Goal: Task Accomplishment & Management: Use online tool/utility

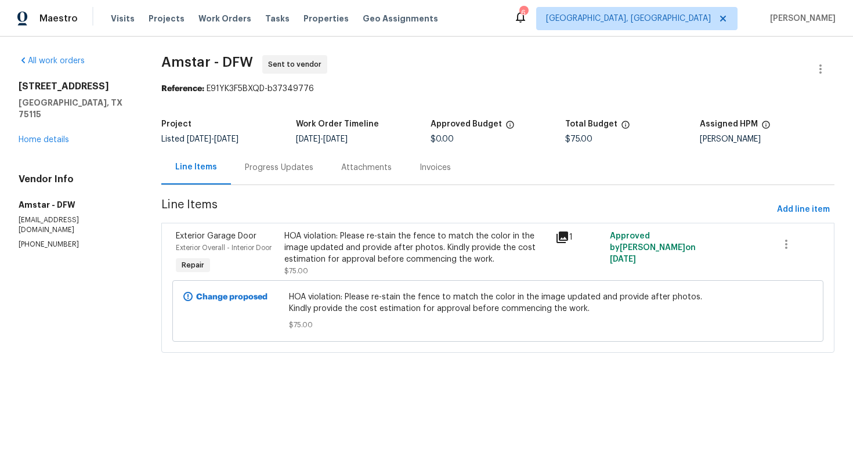
click at [286, 167] on div "Progress Updates" at bounding box center [279, 168] width 68 height 12
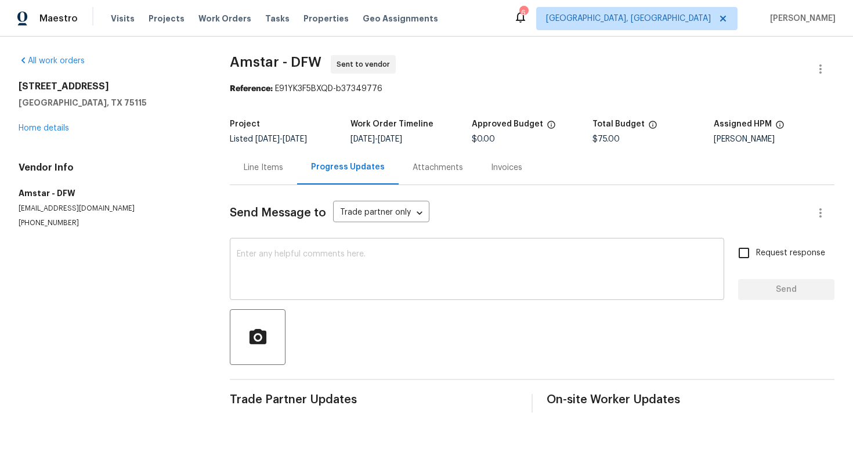
click at [280, 285] on textarea at bounding box center [477, 270] width 480 height 41
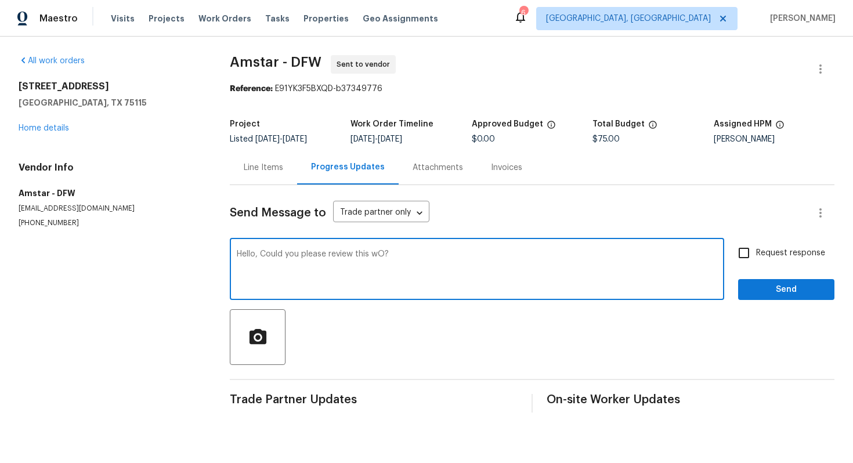
click at [466, 269] on textarea "Hello, Could you please review this wO?" at bounding box center [477, 270] width 480 height 41
click at [377, 255] on textarea "Hello, Could you please review this wO?" at bounding box center [477, 270] width 480 height 41
type textarea "Hello, Could you please review this WO?"
click at [742, 258] on input "Request response" at bounding box center [743, 253] width 24 height 24
checkbox input "true"
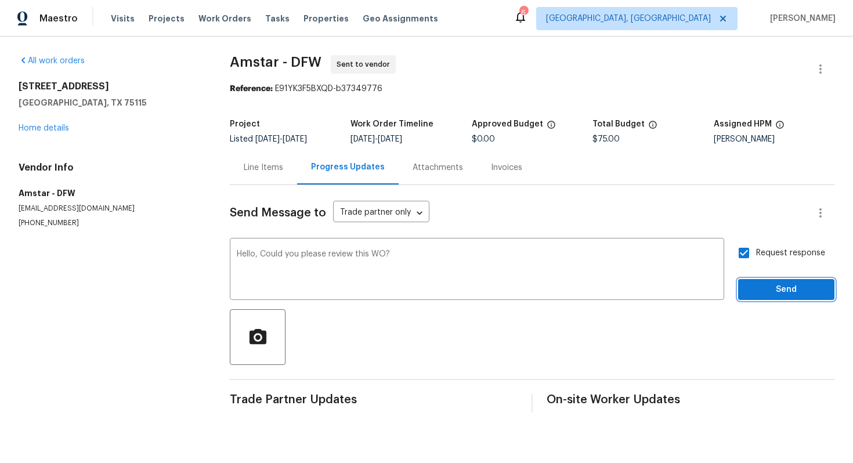
click at [754, 297] on button "Send" at bounding box center [786, 289] width 96 height 21
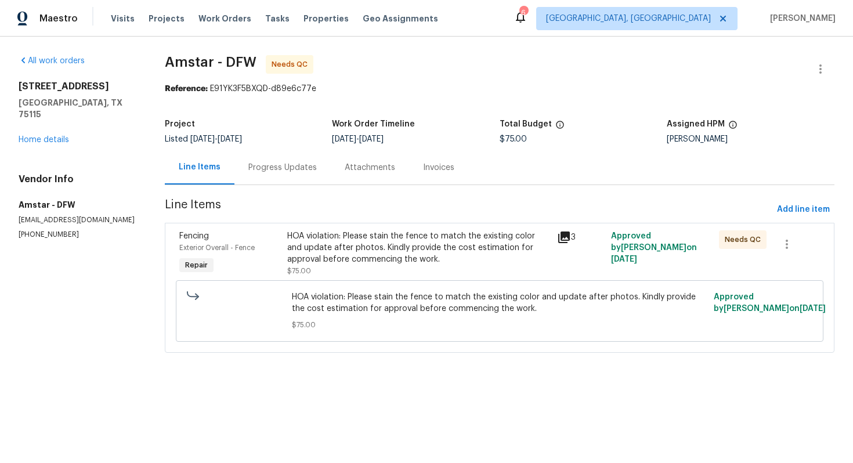
click at [288, 171] on div "Progress Updates" at bounding box center [282, 168] width 68 height 12
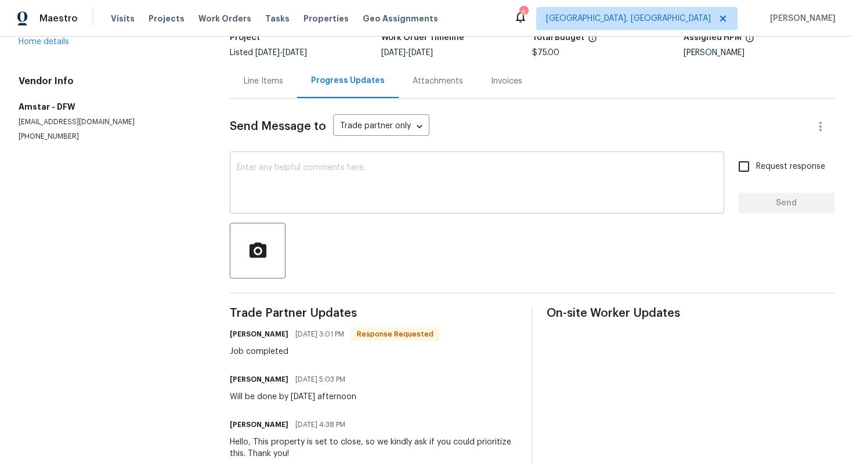
scroll to position [88, 0]
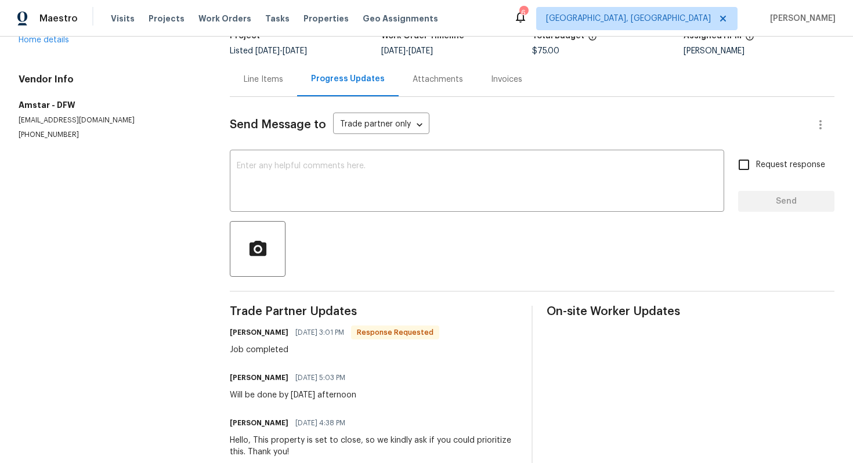
click at [262, 82] on div "Line Items" at bounding box center [263, 80] width 39 height 12
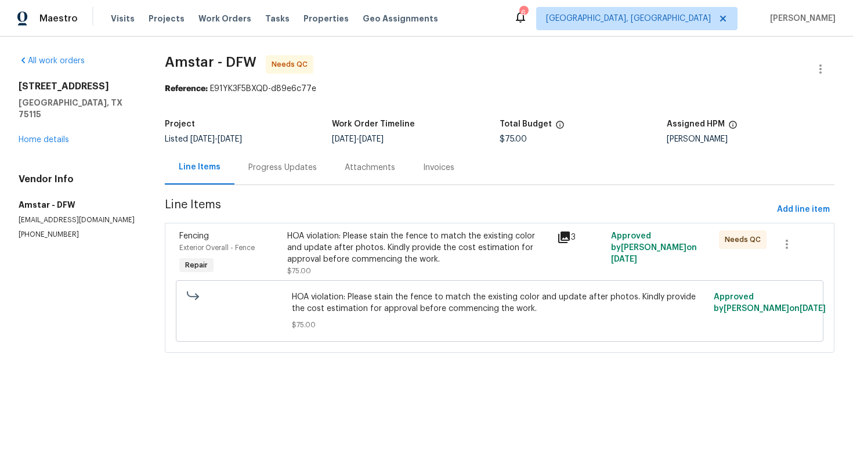
click at [345, 234] on div "HOA violation: Please stain the fence to match the existing color and update af…" at bounding box center [418, 247] width 263 height 35
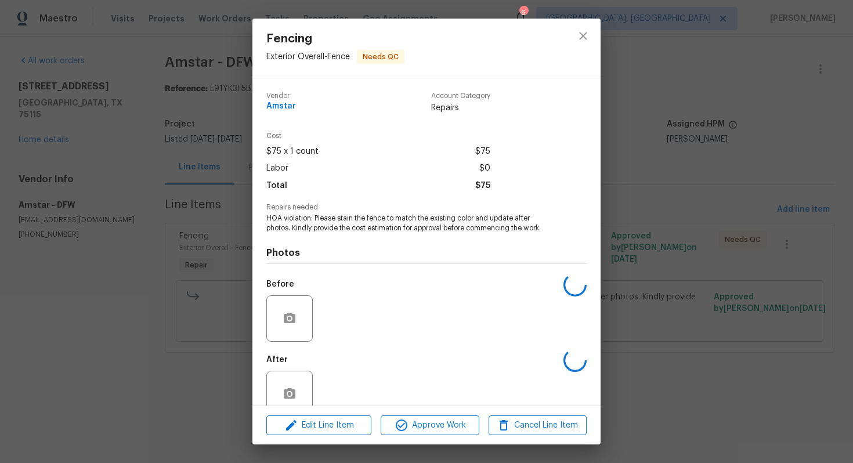
scroll to position [23, 0]
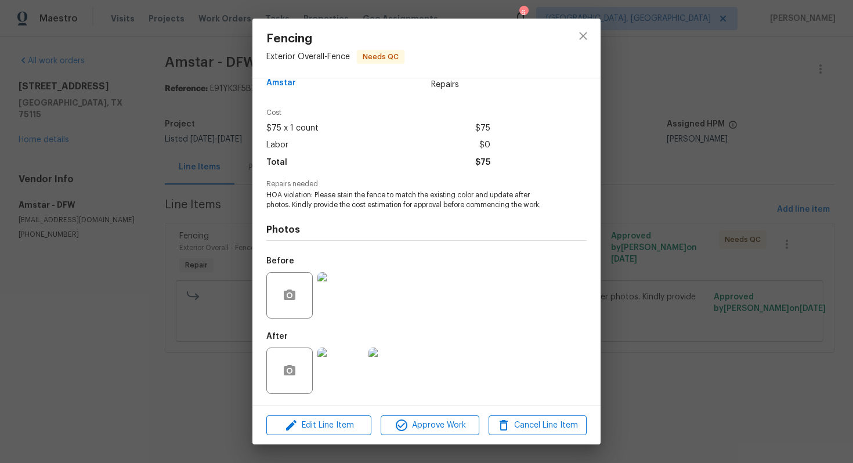
click at [419, 414] on div "Edit Line Item Approve Work Cancel Line Item" at bounding box center [426, 425] width 348 height 39
click at [418, 422] on span "Approve Work" at bounding box center [429, 425] width 91 height 15
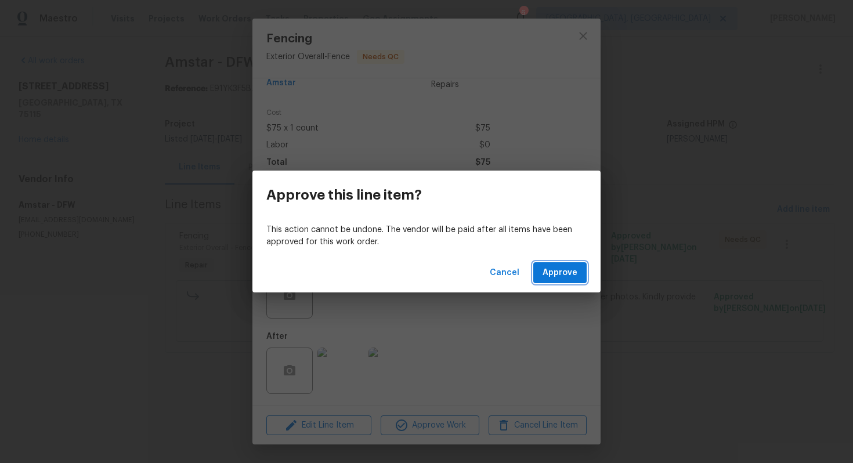
click at [555, 274] on span "Approve" at bounding box center [559, 273] width 35 height 15
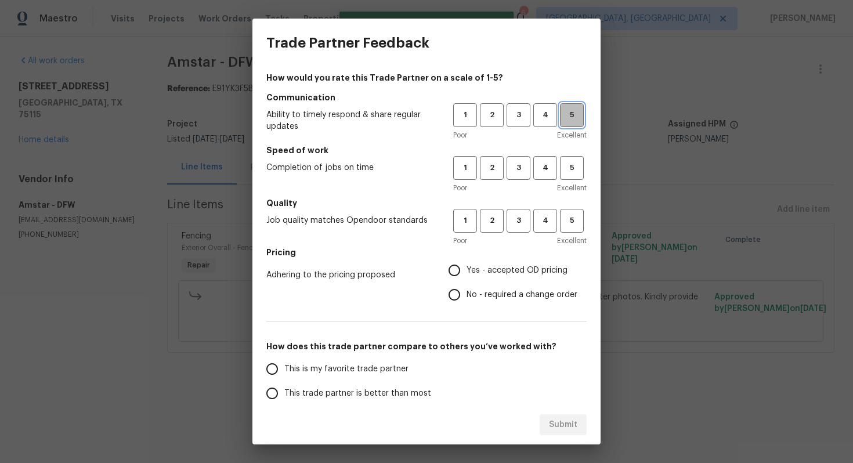
click at [577, 111] on span "5" at bounding box center [571, 114] width 21 height 13
click at [577, 176] on button "5" at bounding box center [572, 168] width 24 height 24
click at [574, 231] on button "5" at bounding box center [572, 221] width 24 height 24
click at [502, 270] on span "Yes - accepted OD pricing" at bounding box center [516, 270] width 101 height 12
click at [466, 270] on input "Yes - accepted OD pricing" at bounding box center [454, 270] width 24 height 24
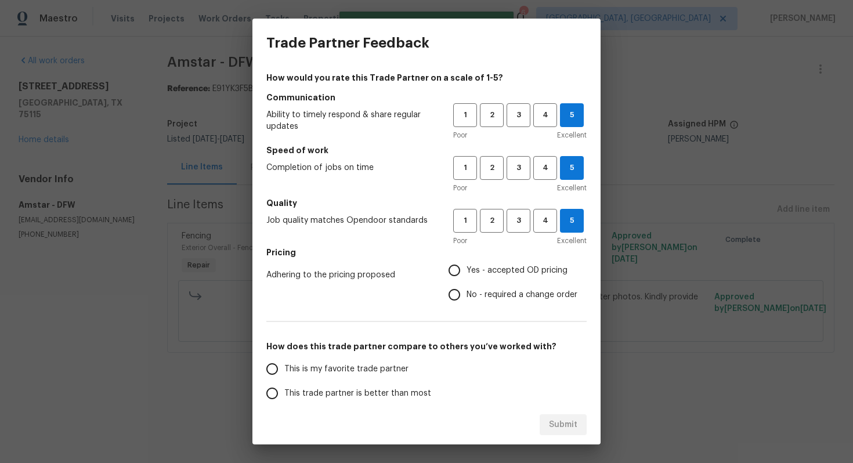
radio input "true"
click at [332, 379] on label "This is my favorite trade partner" at bounding box center [351, 369] width 183 height 24
click at [284, 379] on input "This is my favorite trade partner" at bounding box center [272, 369] width 24 height 24
click at [566, 425] on span "Submit" at bounding box center [563, 425] width 28 height 15
radio input "true"
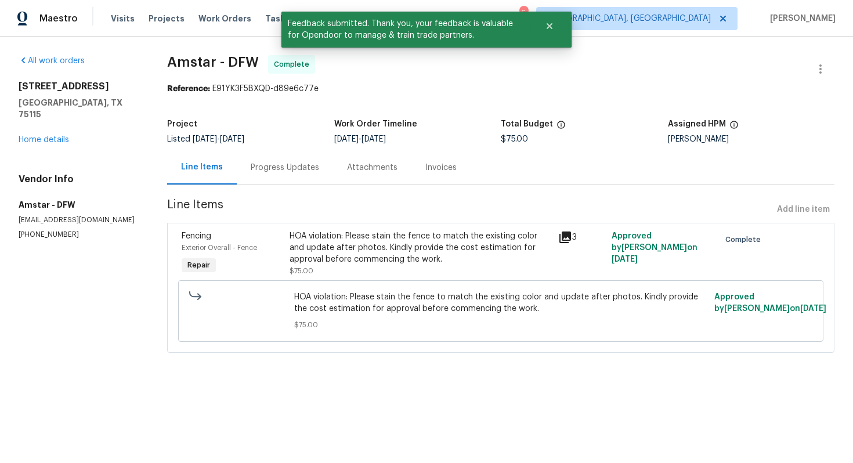
click at [285, 165] on div "Progress Updates" at bounding box center [285, 168] width 68 height 12
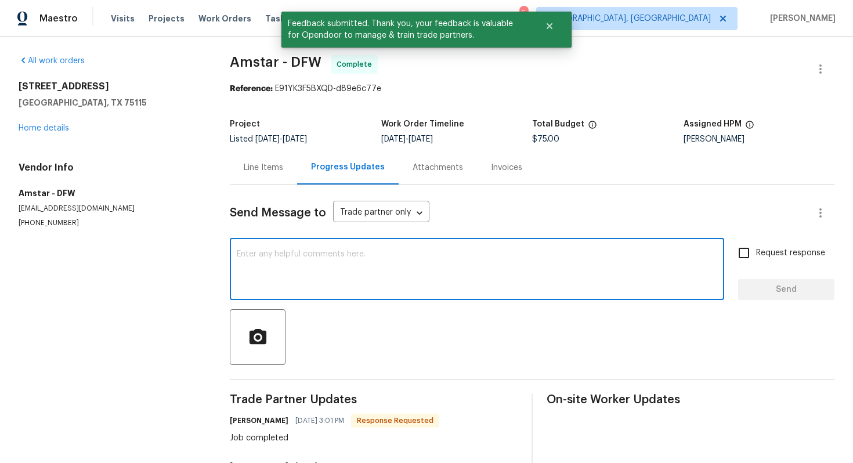
click at [331, 272] on textarea at bounding box center [477, 270] width 480 height 41
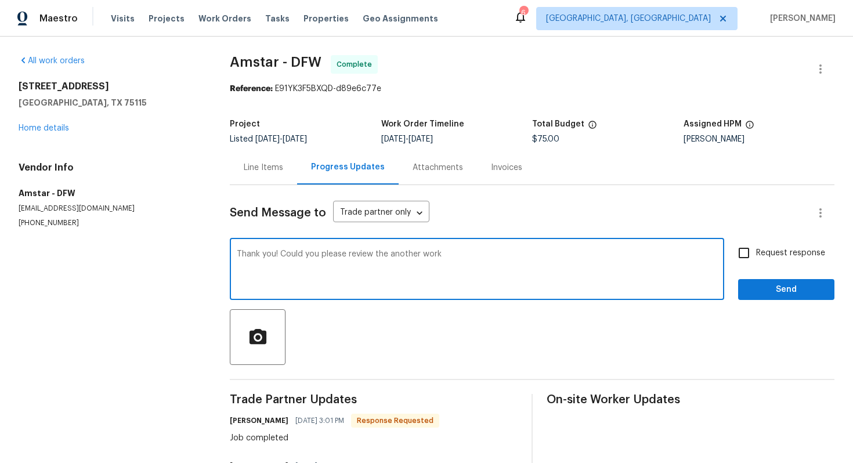
click at [447, 256] on textarea "Thank you! Could you please review the another work" at bounding box center [477, 270] width 480 height 41
click at [391, 290] on textarea "Thank you! Could you please review the another work order that was sent for thi…" at bounding box center [477, 270] width 480 height 41
click at [644, 266] on textarea "Thank you! Could you please review the another work order that was sent for thi…" at bounding box center [477, 270] width 480 height 41
type textarea "Thank you! Could you please review the another work order that was sent for thi…"
click at [764, 253] on span "Request response" at bounding box center [790, 253] width 69 height 12
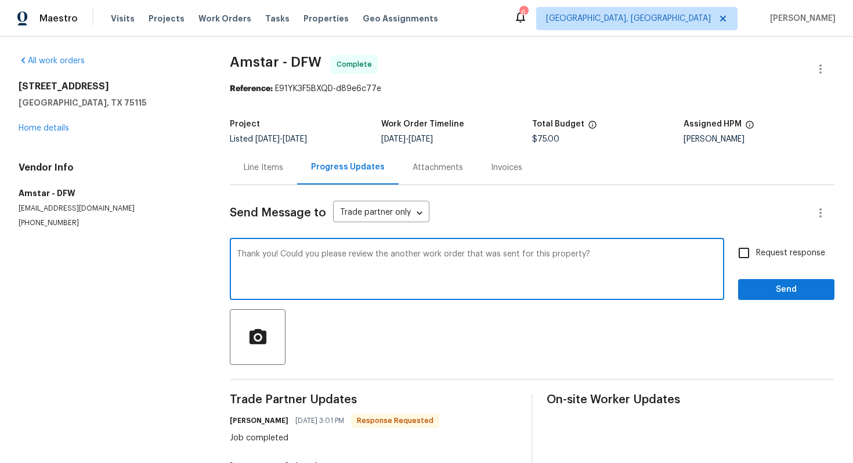
click at [756, 253] on input "Request response" at bounding box center [743, 253] width 24 height 24
checkbox input "true"
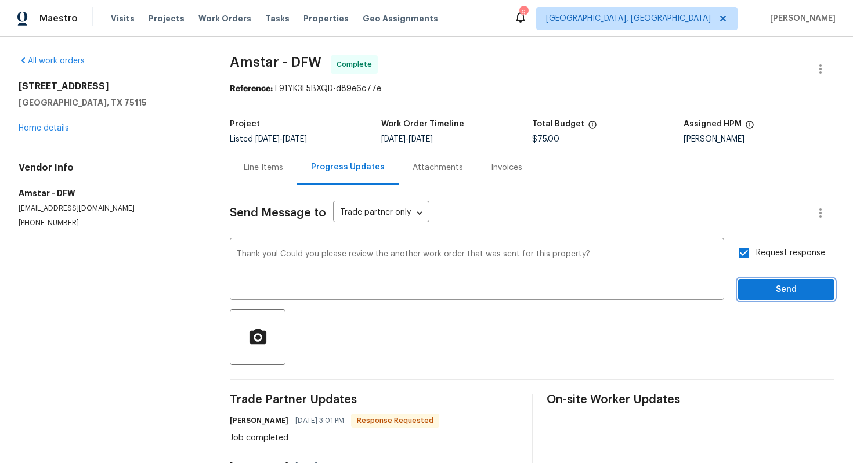
click at [764, 292] on span "Send" at bounding box center [786, 289] width 78 height 15
